Goal: Check status: Check status

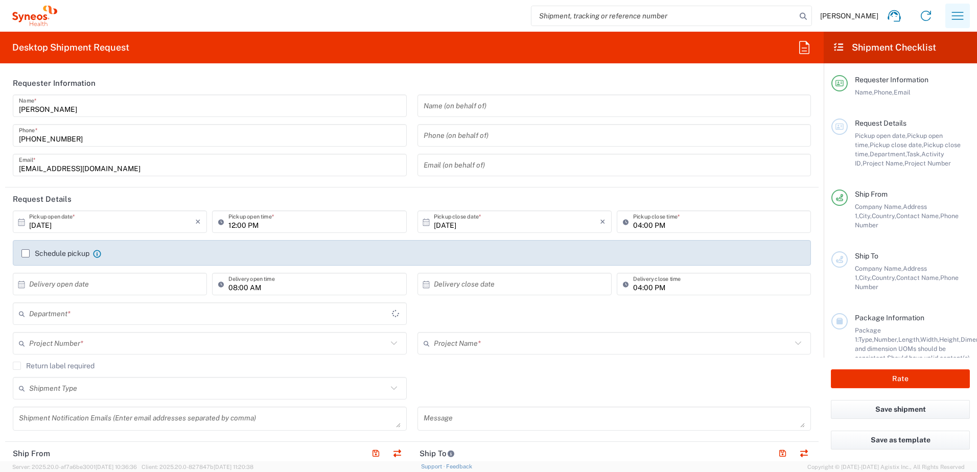
type input "[GEOGRAPHIC_DATA]"
type input "3243"
click at [955, 17] on icon "button" at bounding box center [958, 16] width 16 height 16
type input "[GEOGRAPHIC_DATA]"
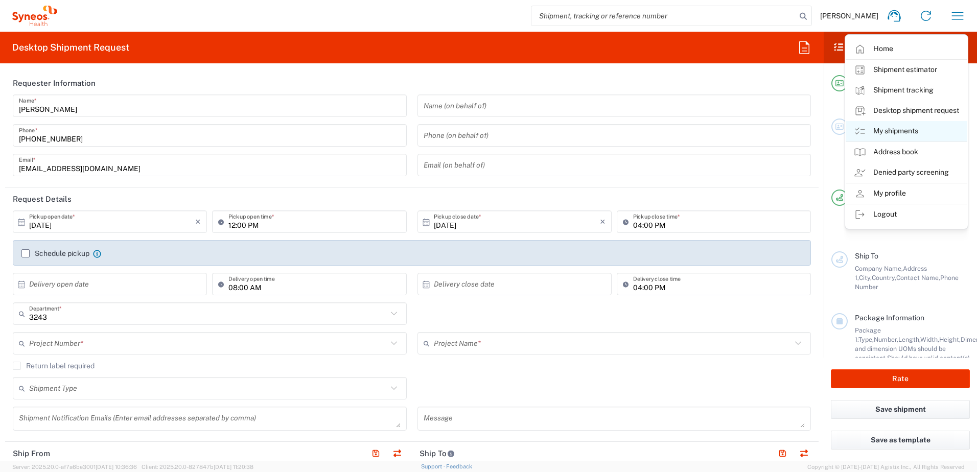
type input "Syneos Health Clinical [GEOGRAPHIC_DATA]"
click at [901, 131] on link "My shipments" at bounding box center [907, 131] width 122 height 20
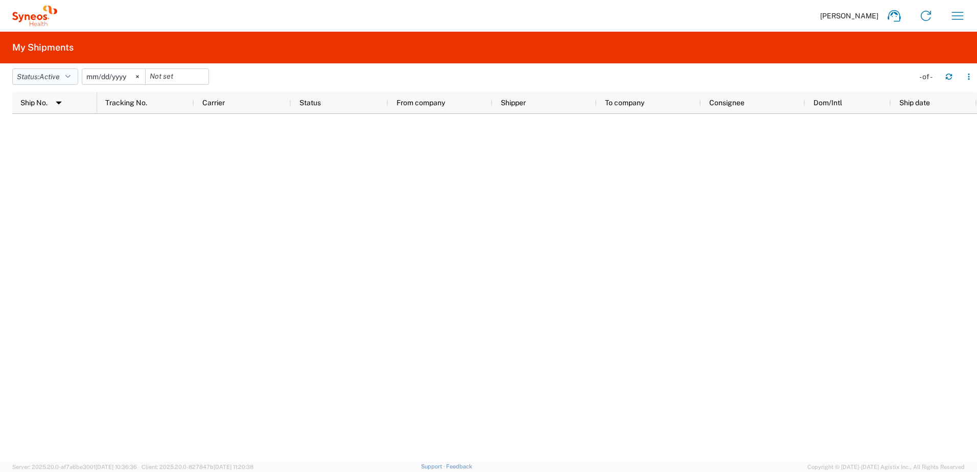
click at [67, 79] on button "Status: Active" at bounding box center [45, 76] width 66 height 16
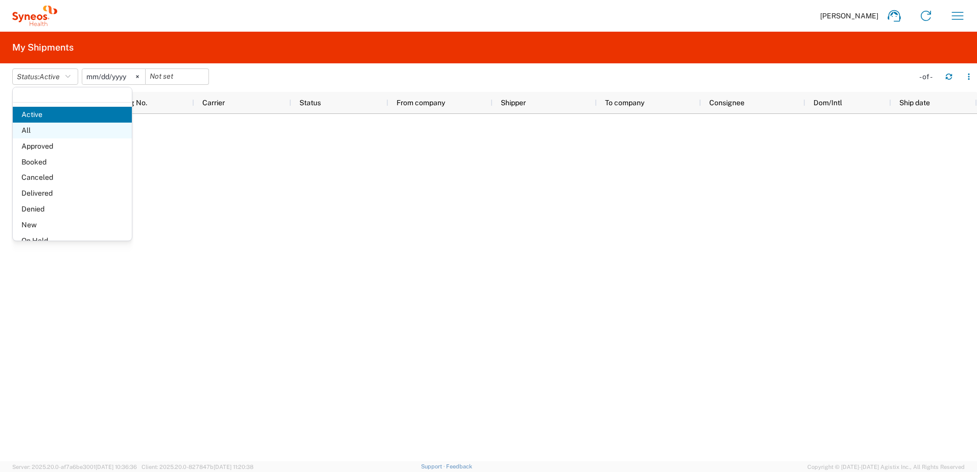
click at [60, 136] on span "All" at bounding box center [72, 131] width 119 height 16
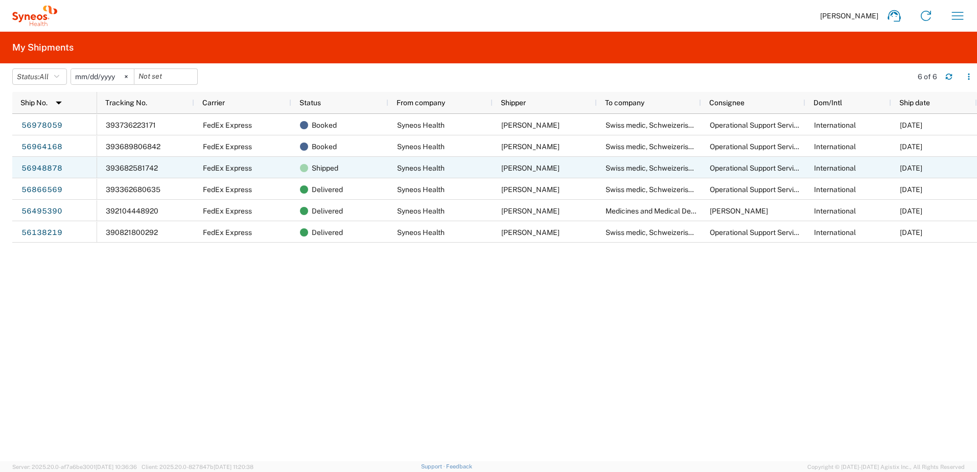
click at [214, 167] on span "FedEx Express" at bounding box center [227, 168] width 49 height 8
click at [42, 170] on link "56948878" at bounding box center [42, 168] width 42 height 16
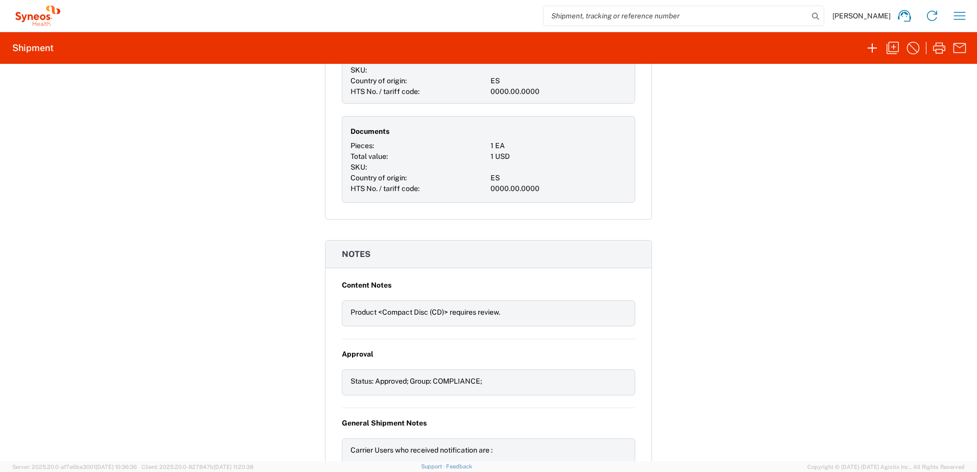
scroll to position [1210, 0]
